Goal: Check status: Check status

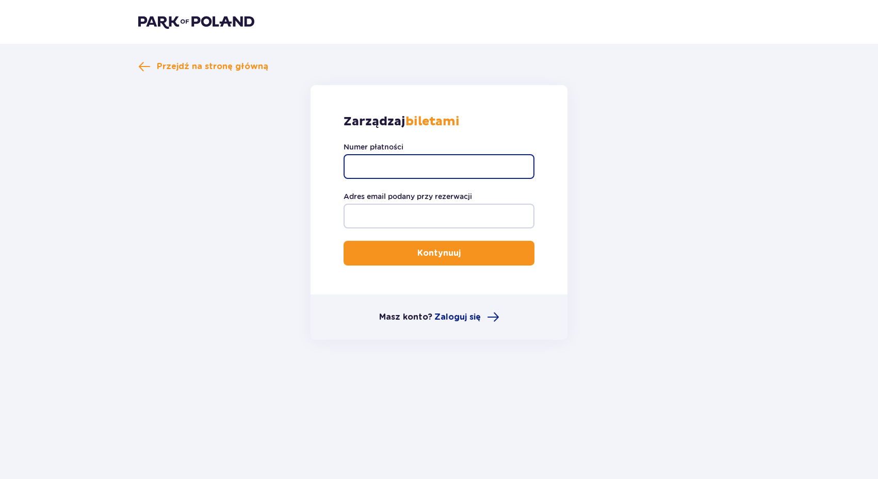
click at [434, 163] on input "Numer płatności" at bounding box center [439, 166] width 191 height 25
paste input "TR-VRC-HV7Z2LX"
type input "TR-VRC-HV7Z2LX"
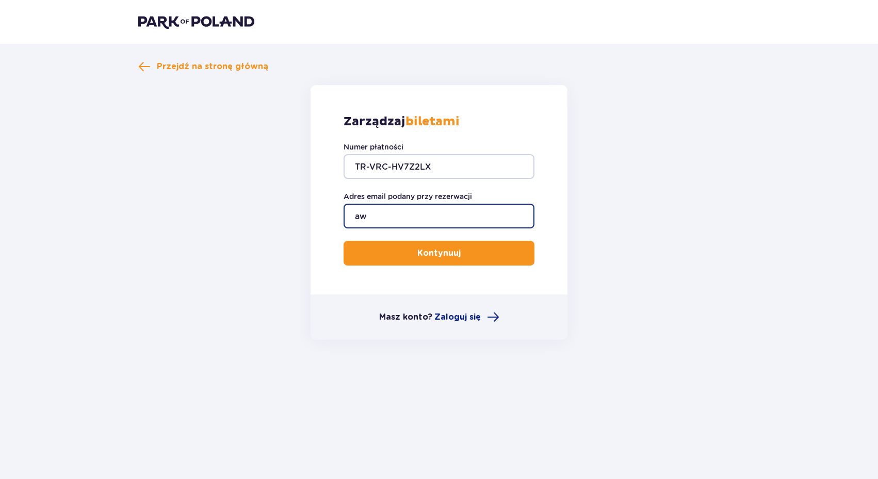
type input "a"
click at [303, 239] on form "Zarządzaj biletami Numer płatności TR-VRC-HV7Z2LX Adres email podany przy rezer…" at bounding box center [439, 212] width 602 height 255
click at [365, 228] on input "Adres email podany przy rezerwacji" at bounding box center [439, 216] width 191 height 25
type input "[EMAIL_ADDRESS][DOMAIN_NAME]"
click at [394, 250] on button "Kontynuuj" at bounding box center [439, 253] width 191 height 25
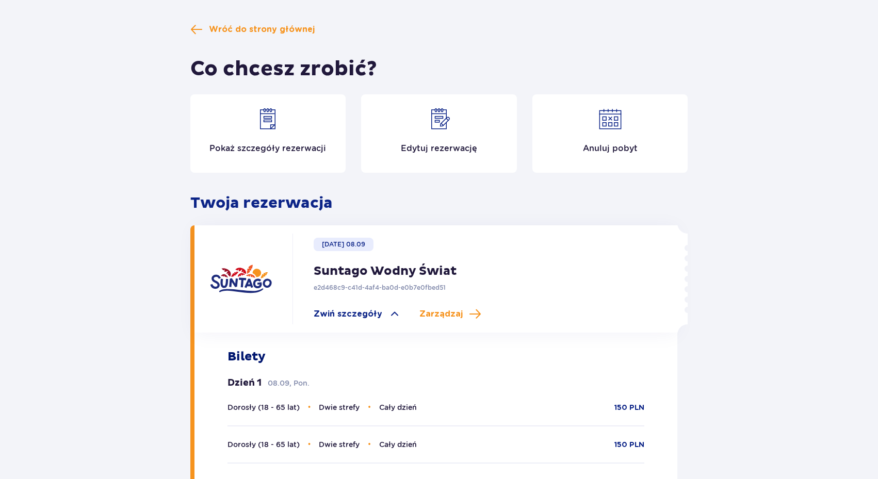
scroll to position [52, 0]
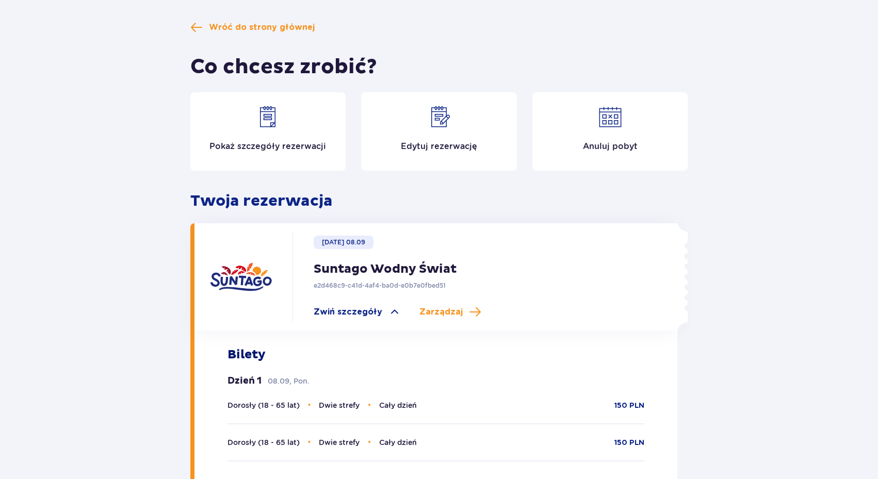
click at [238, 115] on div "Pokaż szczegóły rezerwacji" at bounding box center [268, 131] width 156 height 78
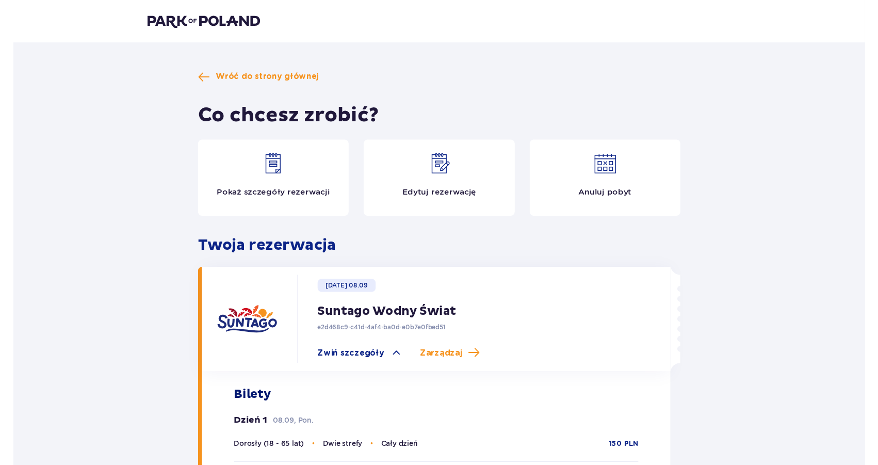
scroll to position [0, 0]
